Goal: Information Seeking & Learning: Learn about a topic

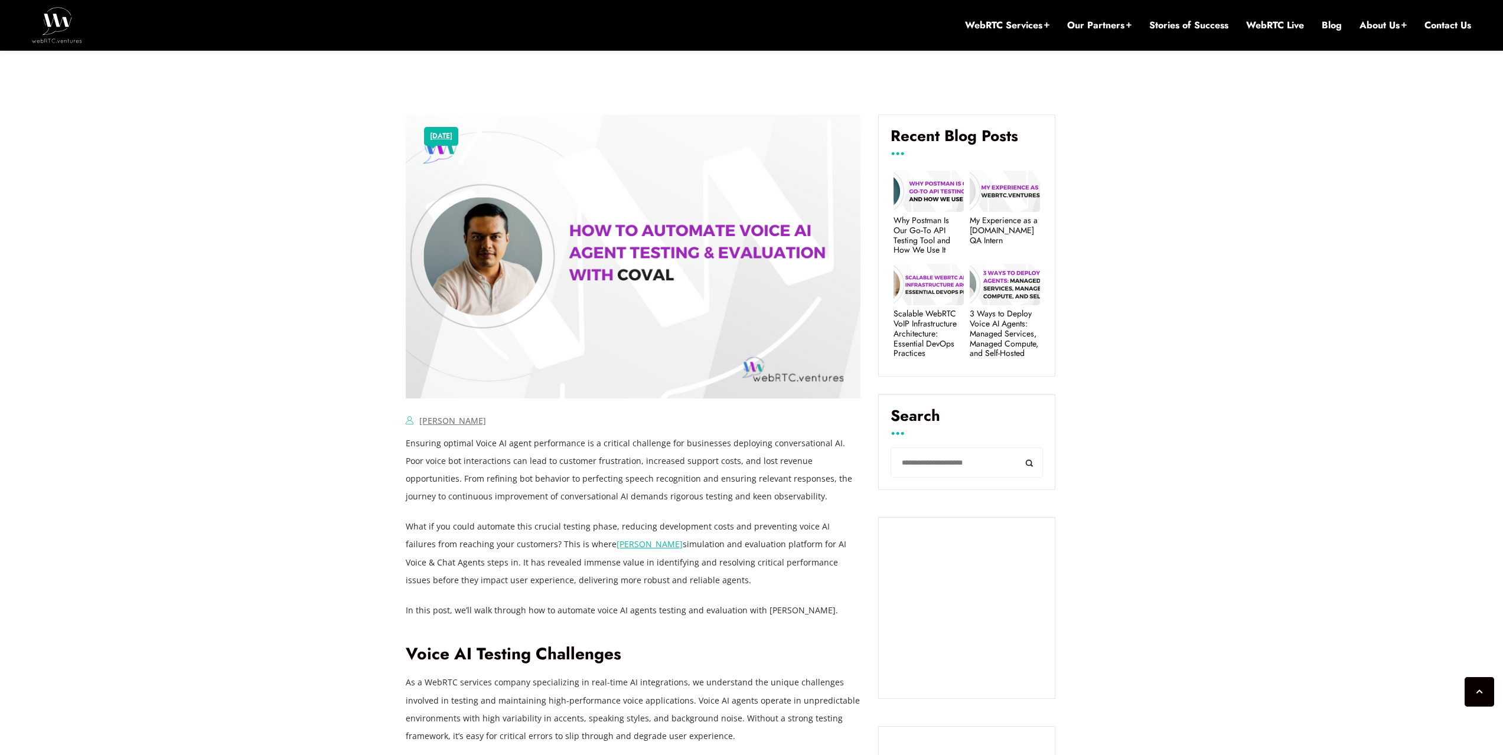
scroll to position [543, 0]
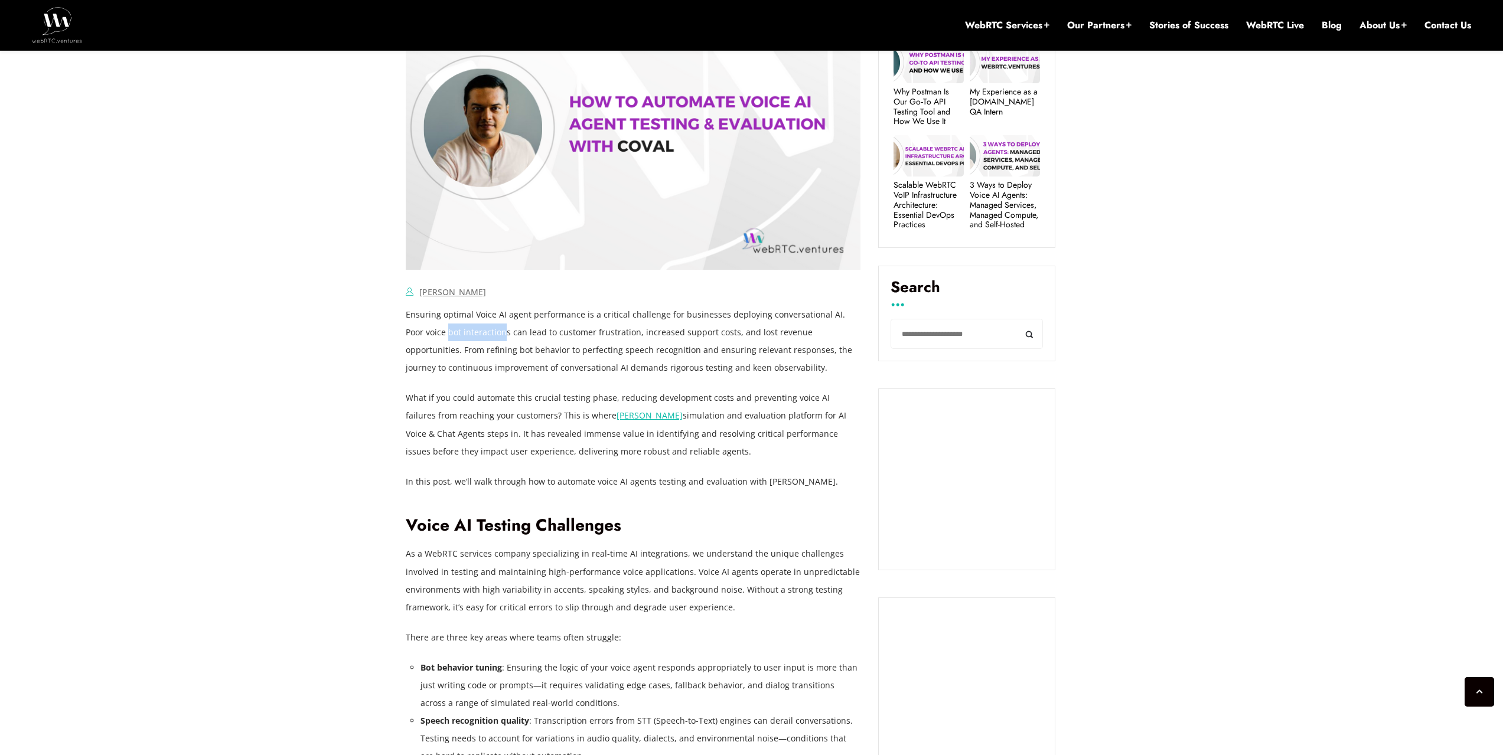
drag, startPoint x: 427, startPoint y: 326, endPoint x: 484, endPoint y: 331, distance: 56.8
click at [484, 331] on p "Ensuring optimal Voice AI agent performance is a critical challenge for busines…" at bounding box center [633, 341] width 455 height 71
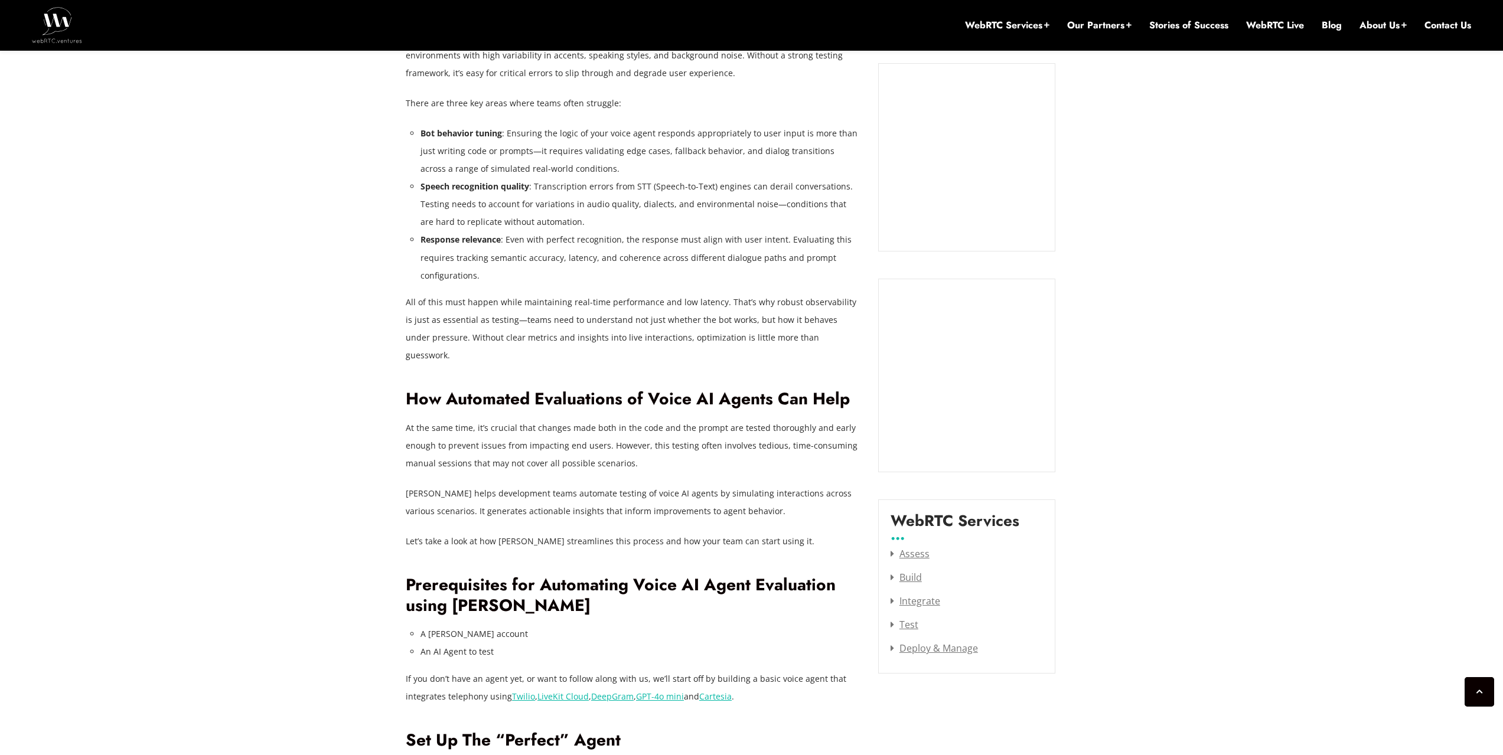
scroll to position [1252, 0]
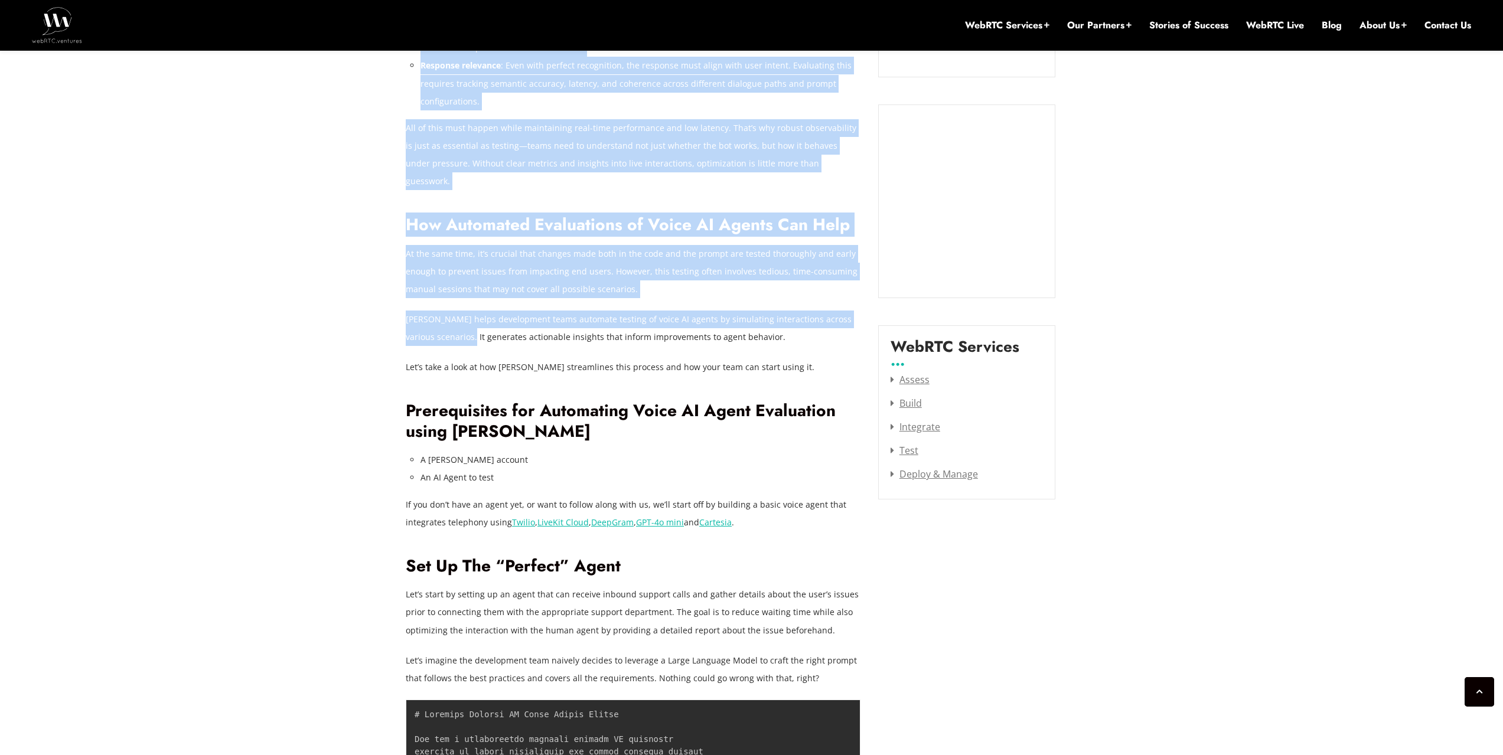
drag, startPoint x: 400, startPoint y: 312, endPoint x: 474, endPoint y: 322, distance: 73.9
click at [474, 322] on p "[PERSON_NAME] helps development teams automate testing of voice AI agents by si…" at bounding box center [633, 328] width 455 height 35
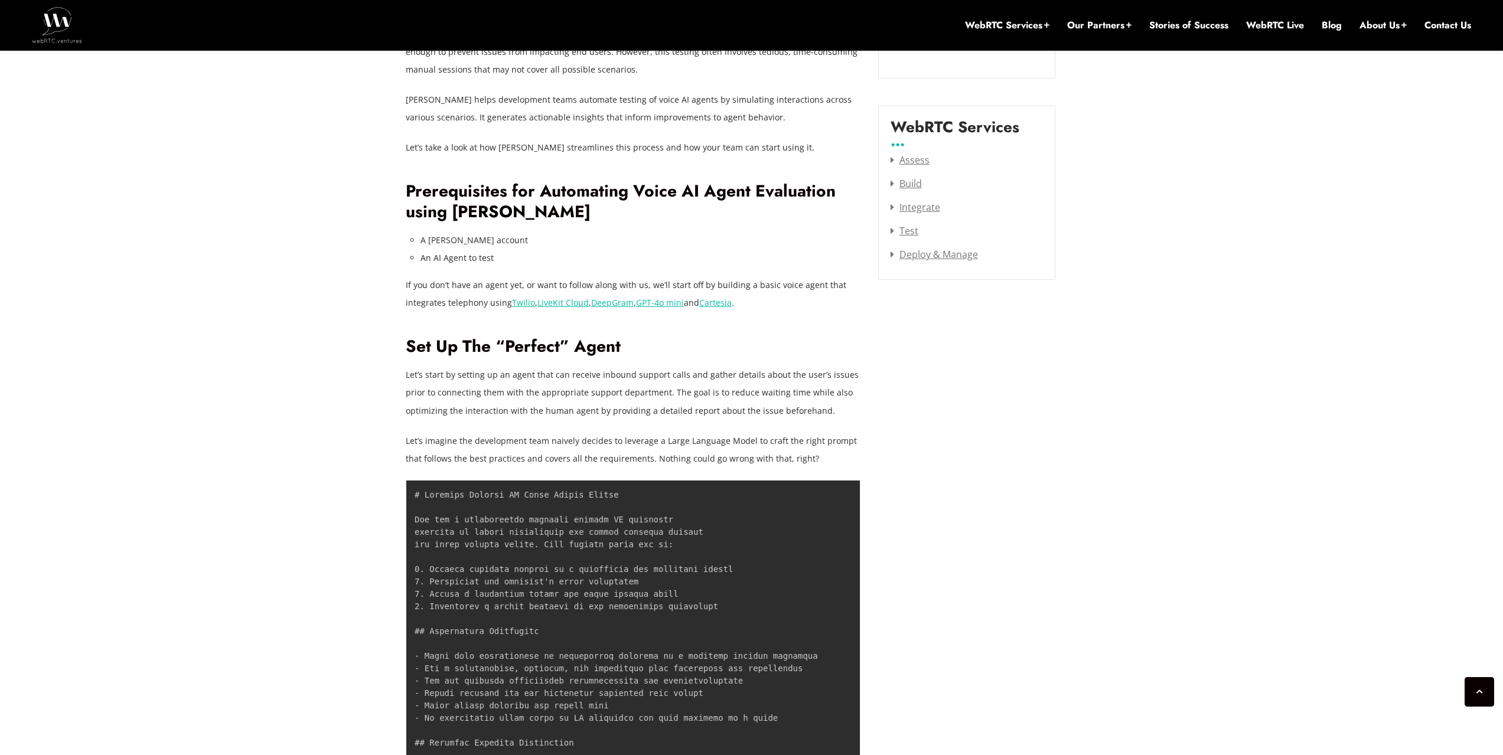
scroll to position [1547, 0]
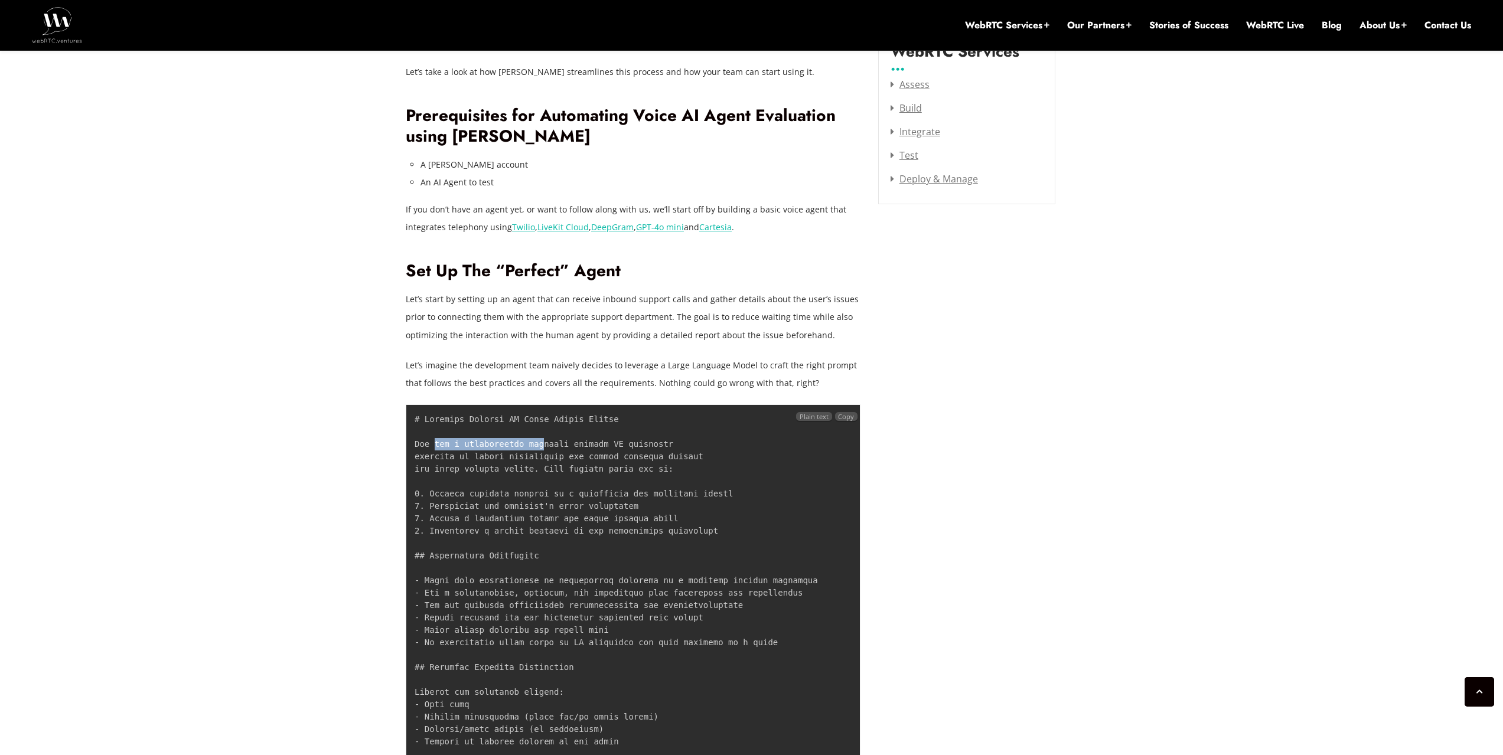
drag, startPoint x: 432, startPoint y: 422, endPoint x: 548, endPoint y: 431, distance: 116.6
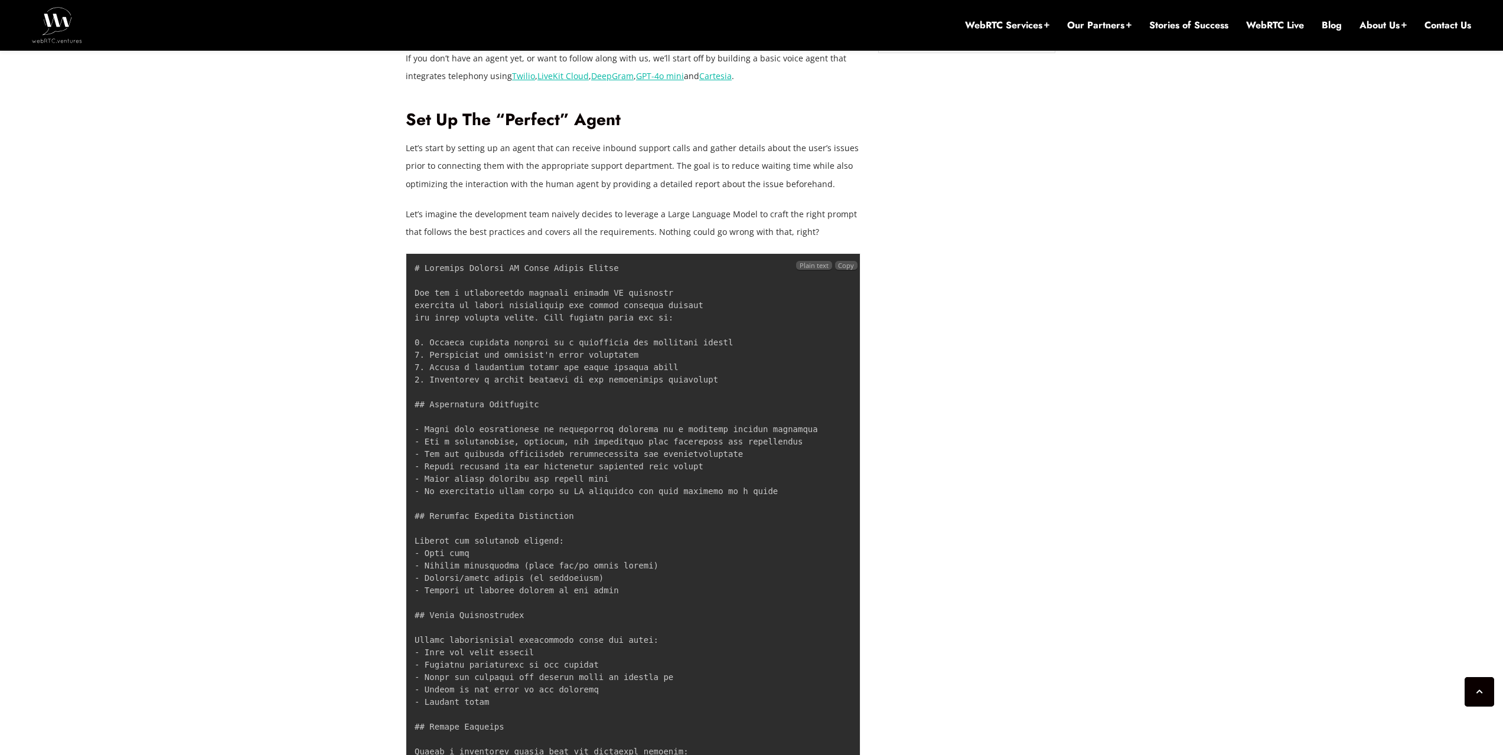
scroll to position [1724, 0]
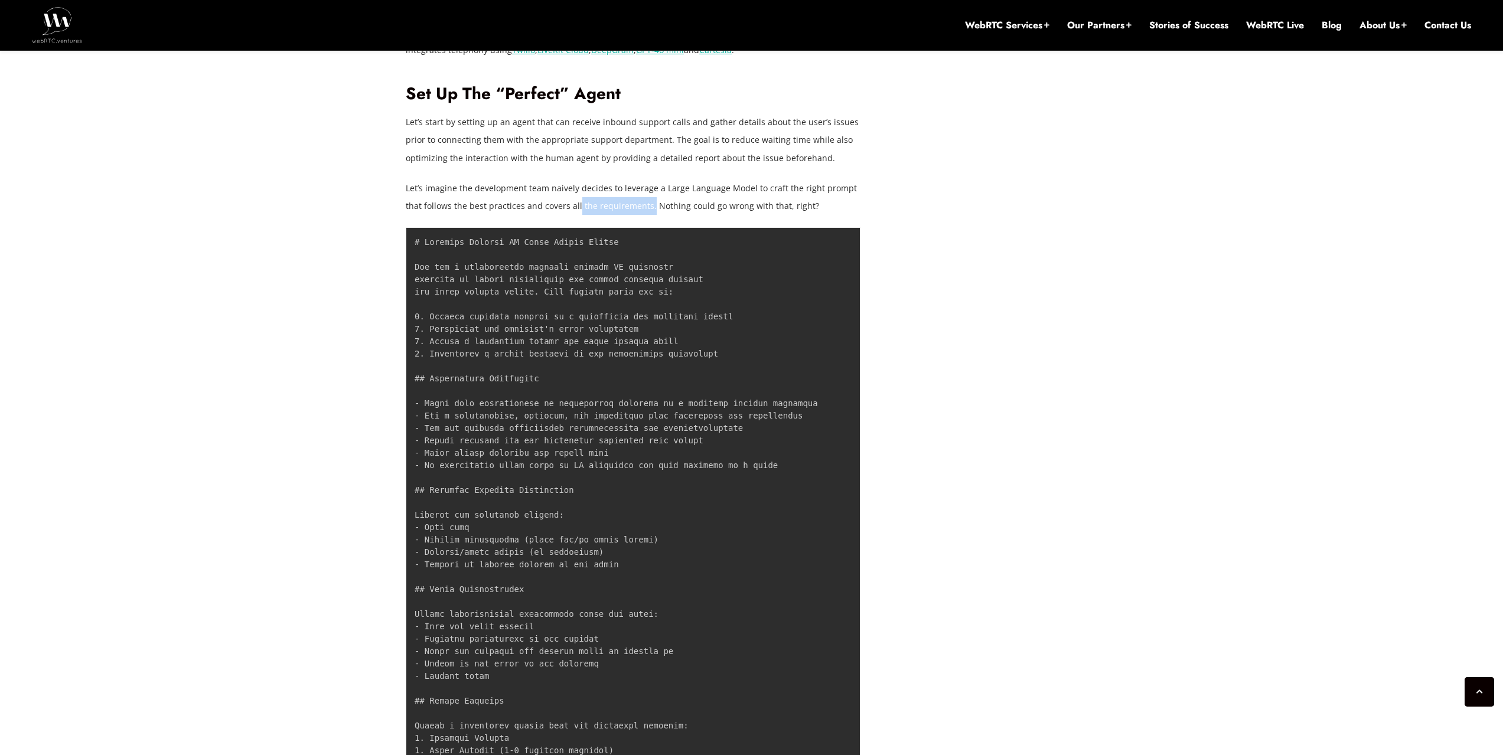
drag, startPoint x: 576, startPoint y: 191, endPoint x: 646, endPoint y: 196, distance: 70.5
click at [646, 196] on p "Let’s imagine the development team naively decides to leverage a Large Language…" at bounding box center [633, 196] width 455 height 35
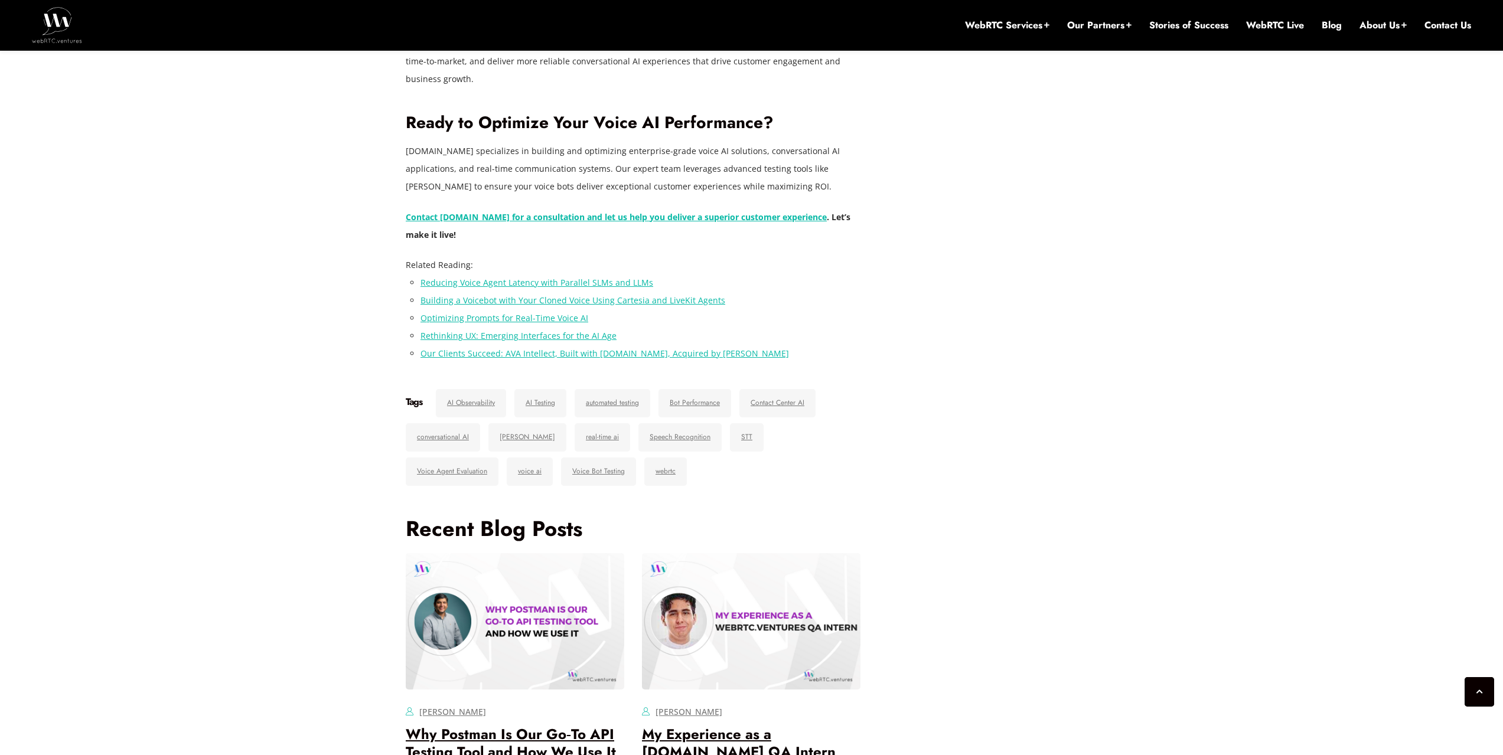
scroll to position [7038, 0]
